Goal: Information Seeking & Learning: Learn about a topic

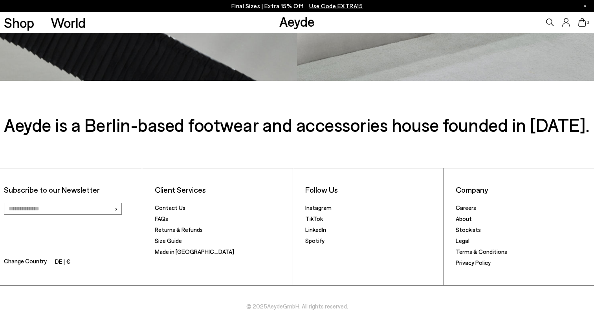
scroll to position [1087, 0]
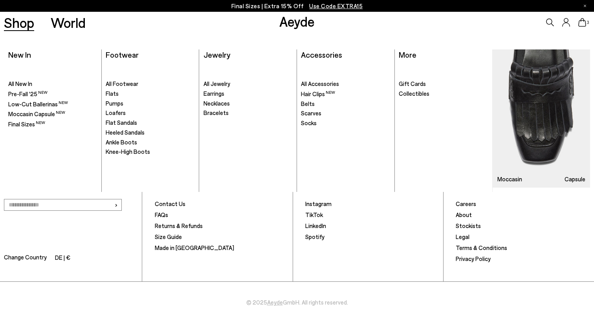
click at [23, 24] on link "Shop" at bounding box center [19, 23] width 30 height 14
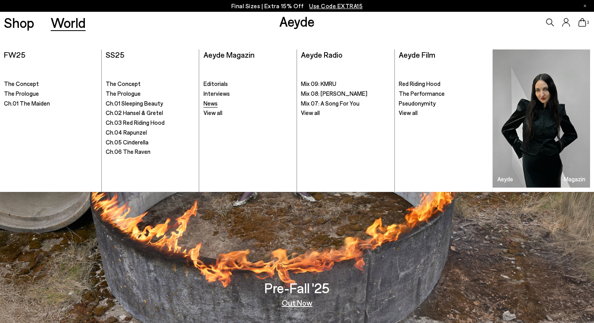
click at [205, 106] on span "News" at bounding box center [210, 103] width 14 height 7
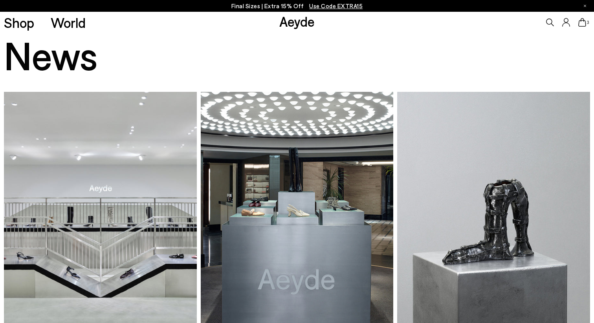
click at [70, 220] on img at bounding box center [100, 221] width 192 height 258
click at [144, 149] on img at bounding box center [100, 221] width 192 height 258
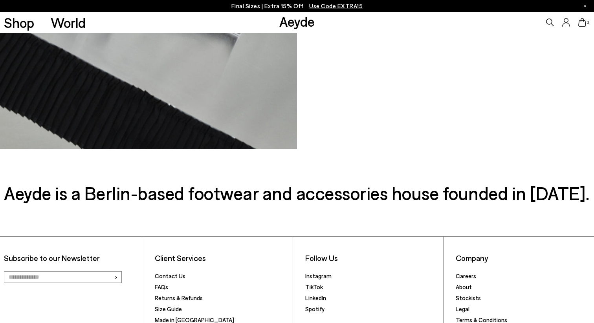
scroll to position [1087, 0]
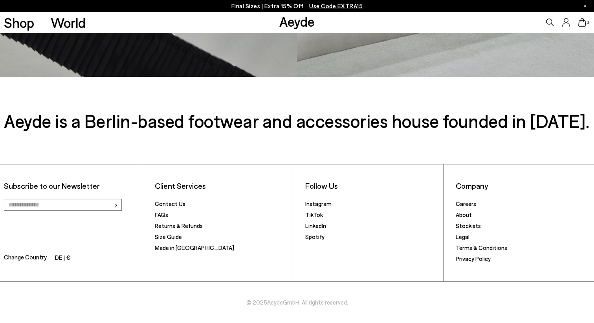
scroll to position [1075, 0]
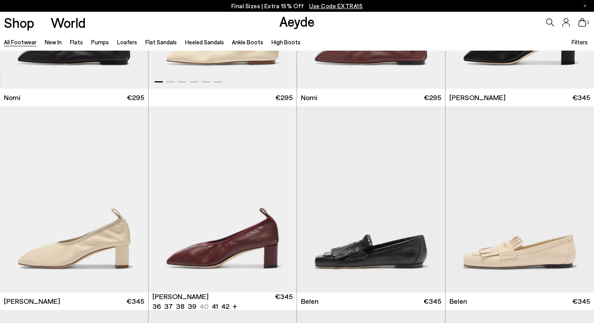
scroll to position [155, 0]
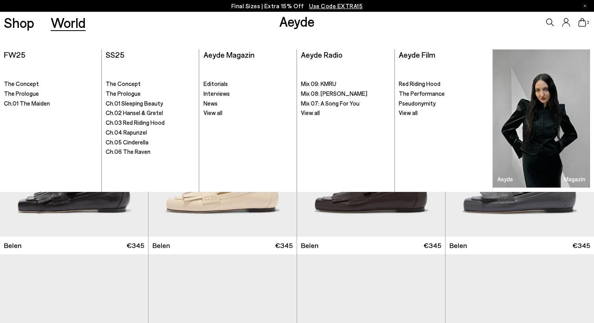
click at [302, 18] on link "Aeyde" at bounding box center [296, 21] width 35 height 16
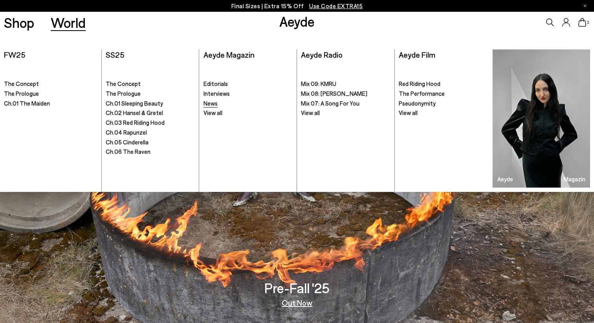
click at [214, 103] on span "News" at bounding box center [210, 103] width 14 height 7
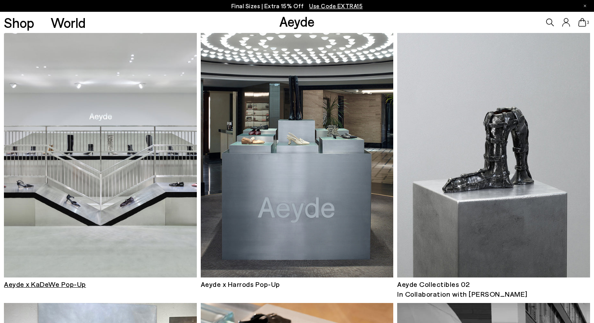
scroll to position [68, 0]
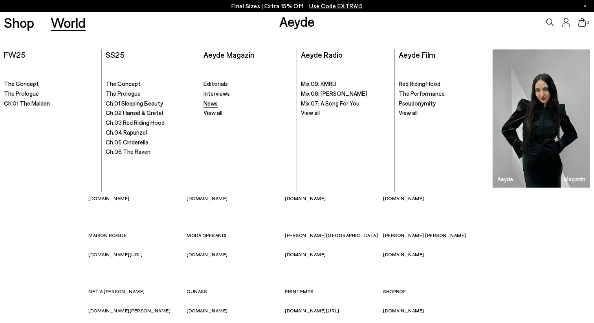
click at [207, 103] on span "News" at bounding box center [210, 103] width 14 height 7
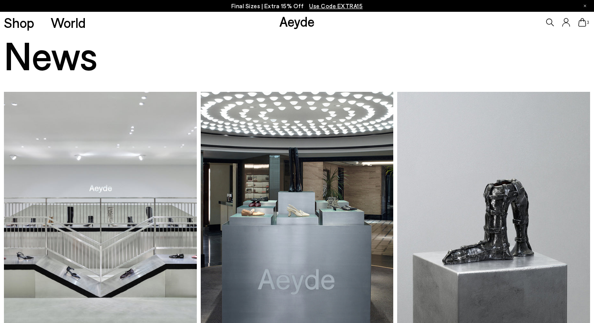
click at [130, 251] on img at bounding box center [100, 221] width 192 height 258
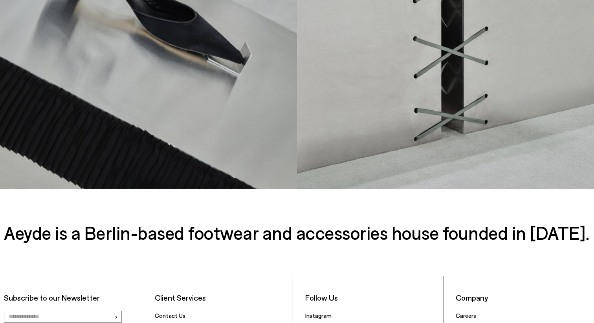
scroll to position [1087, 0]
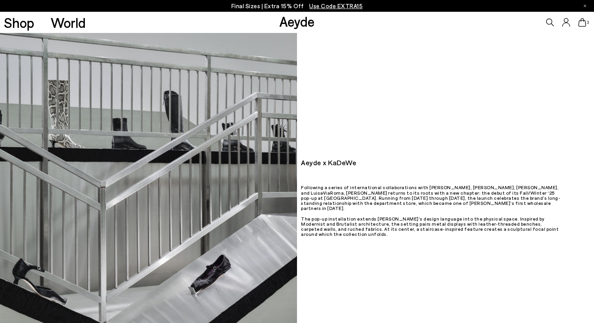
scroll to position [46, 0]
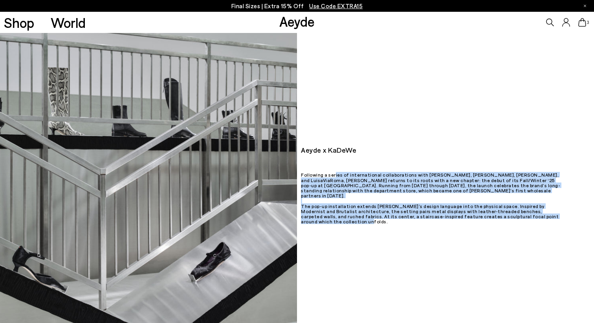
drag, startPoint x: 302, startPoint y: 179, endPoint x: 528, endPoint y: 215, distance: 229.8
click at [528, 215] on p "Following a series of international collaborations with [PERSON_NAME], [PERSON_…" at bounding box center [431, 200] width 260 height 56
copy p "Following a series of international collaborations with [PERSON_NAME], [PERSON_…"
